Goal: Download file/media

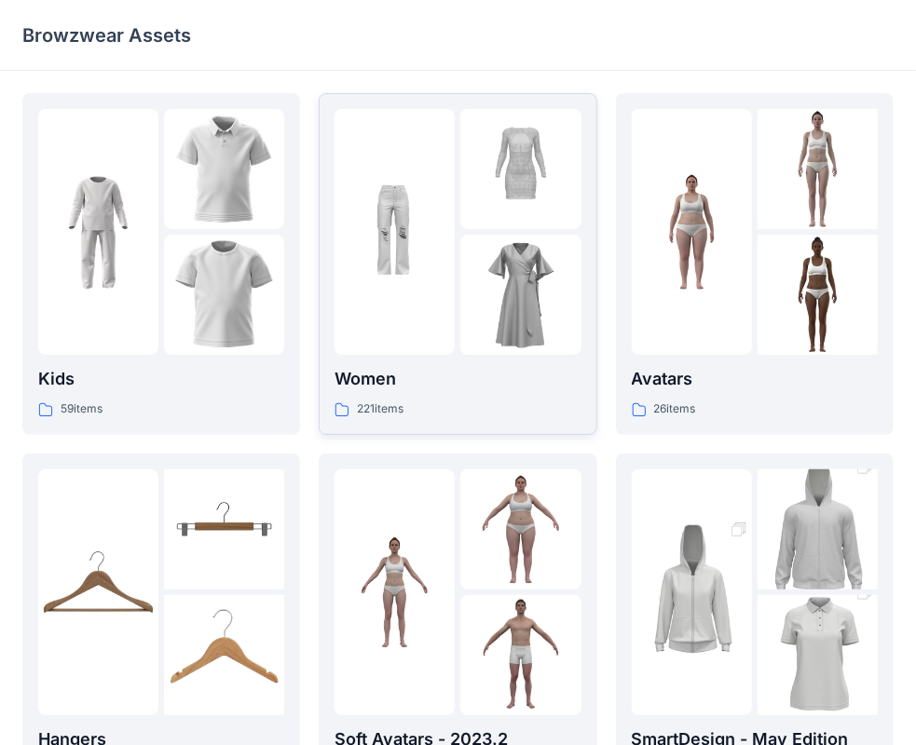
click at [443, 325] on div at bounding box center [394, 232] width 120 height 246
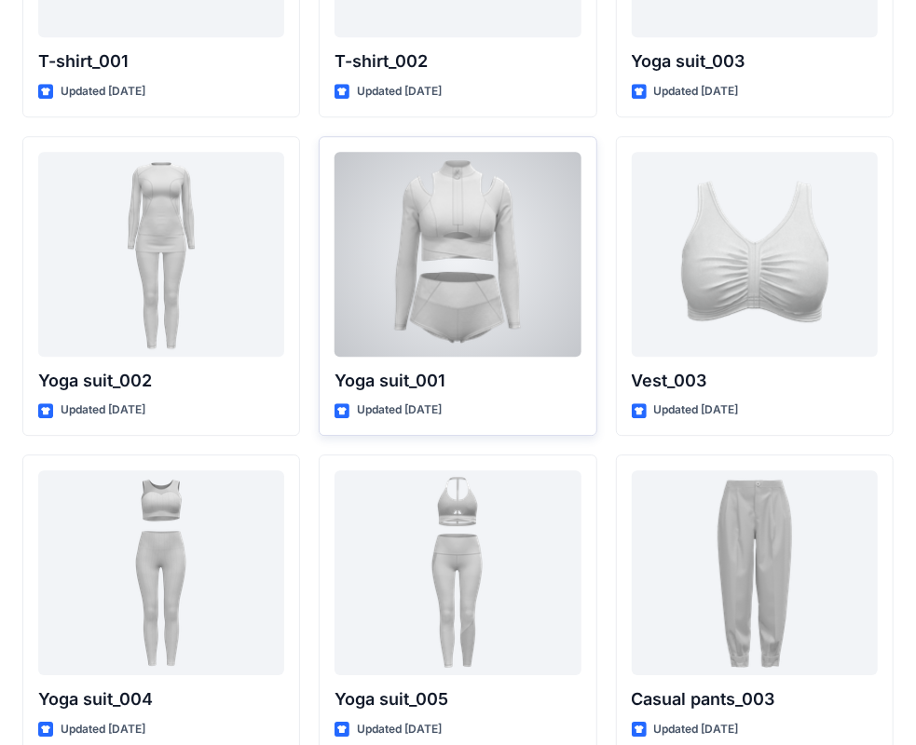
scroll to position [10172, 0]
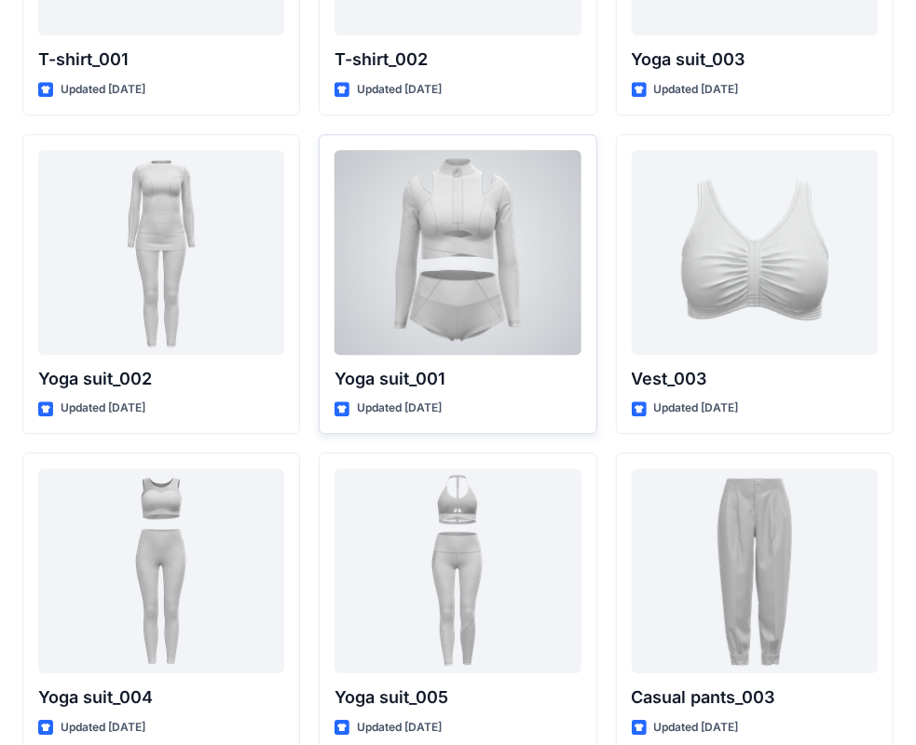
click at [495, 298] on div at bounding box center [457, 252] width 246 height 205
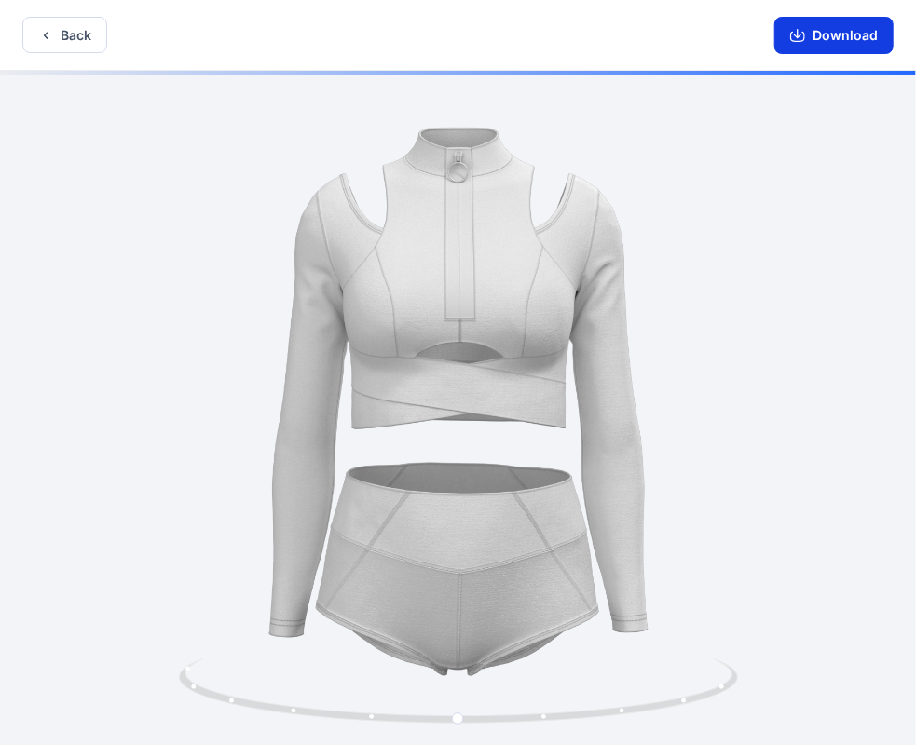
click at [829, 36] on button "Download" at bounding box center [833, 35] width 119 height 37
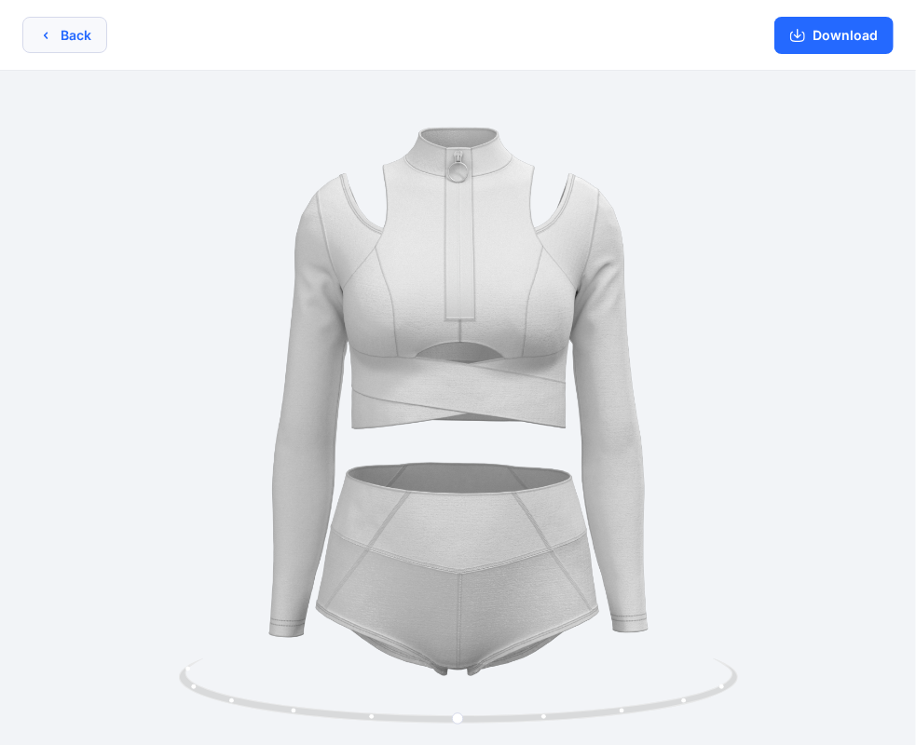
click at [84, 34] on button "Back" at bounding box center [64, 35] width 85 height 36
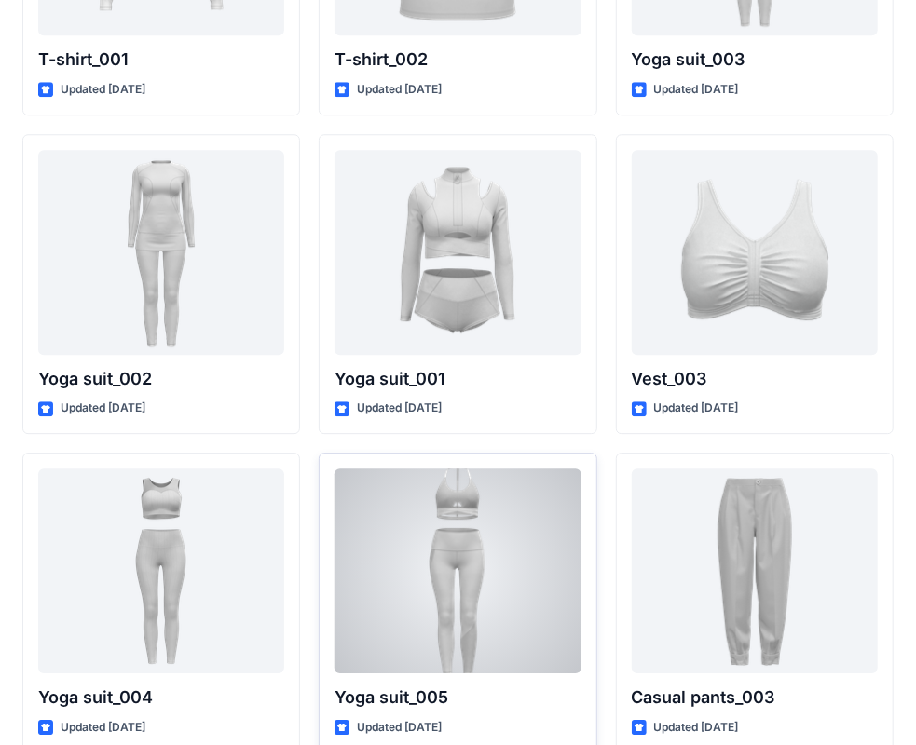
scroll to position [10260, 0]
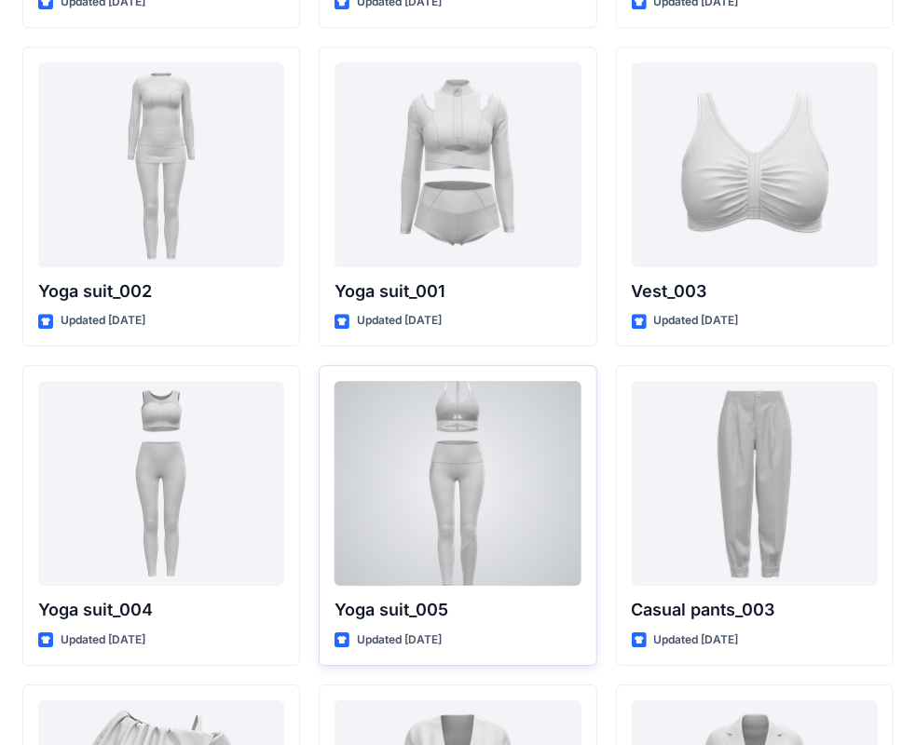
click at [447, 529] on div at bounding box center [457, 483] width 246 height 205
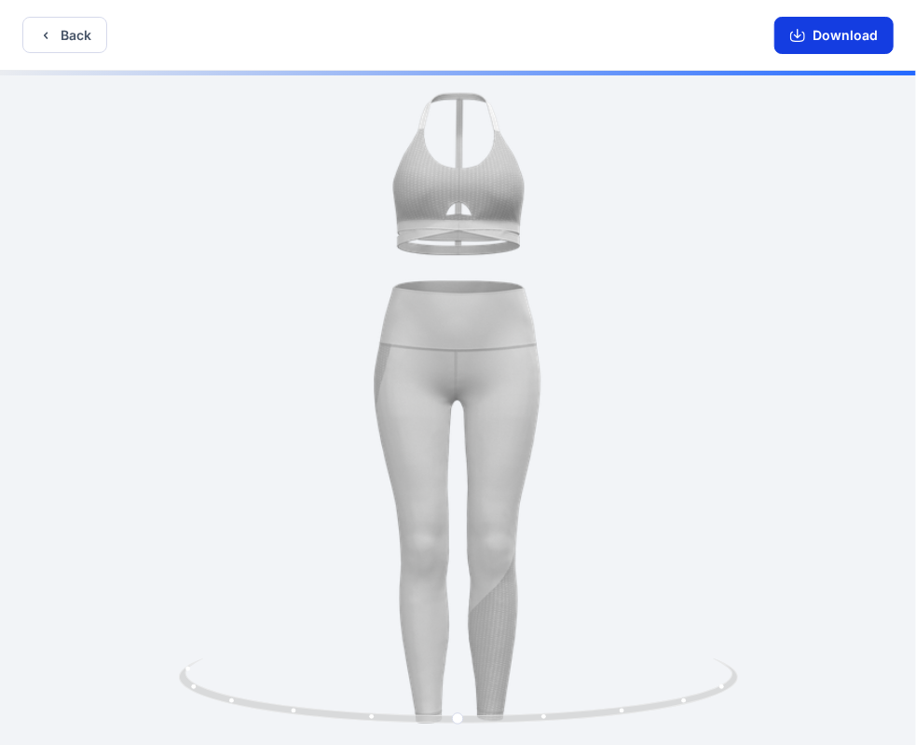
click at [805, 32] on icon "button" at bounding box center [797, 35] width 15 height 15
click at [64, 36] on button "Back" at bounding box center [64, 35] width 85 height 36
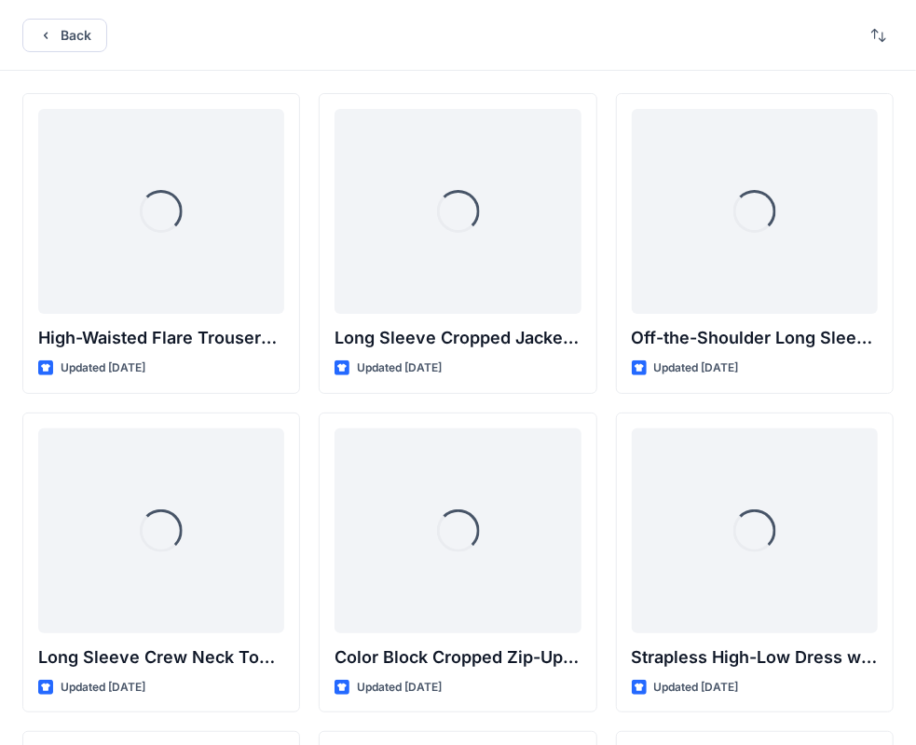
scroll to position [10260, 0]
